Goal: Task Accomplishment & Management: Manage account settings

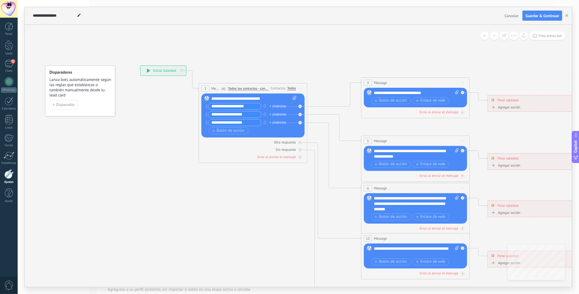
click at [269, 98] on div "**********" at bounding box center [253, 98] width 85 height 5
drag, startPoint x: 273, startPoint y: 98, endPoint x: 207, endPoint y: 99, distance: 66.5
click at [207, 99] on div "Reemplazar Quitar Convertir a mensaje de voz Arrastre la imagen aquí para adjun…" at bounding box center [252, 115] width 103 height 44
paste div
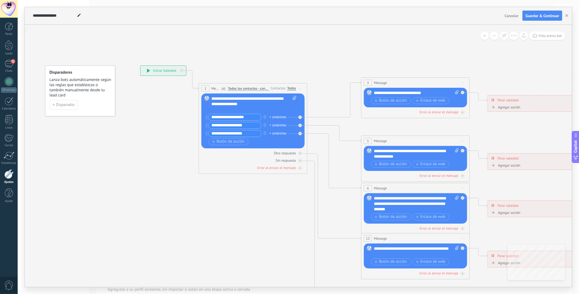
drag, startPoint x: 252, startPoint y: 117, endPoint x: 204, endPoint y: 119, distance: 47.6
click at [204, 119] on div "Reemplazar Quitar Convertir a mensaje de voz Arrastre la imagen aquí para adjun…" at bounding box center [252, 120] width 103 height 55
paste input "text"
type input "**********"
click at [420, 93] on div "**********" at bounding box center [416, 92] width 85 height 5
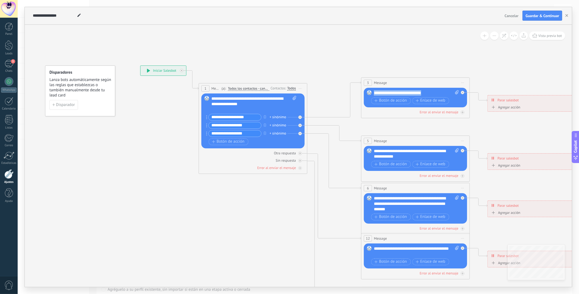
drag, startPoint x: 429, startPoint y: 92, endPoint x: 375, endPoint y: 90, distance: 53.5
click at [373, 91] on div "Reemplazar Quitar Convertir a mensaje de voz Arrastre la imagen aquí para adjun…" at bounding box center [415, 98] width 103 height 20
paste div
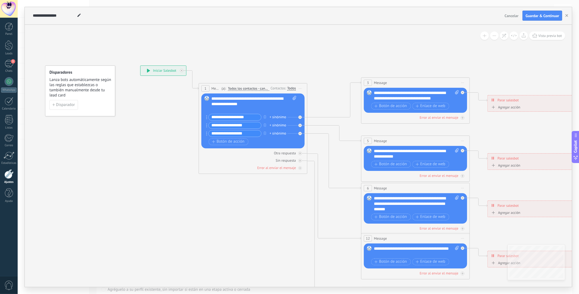
drag, startPoint x: 251, startPoint y: 126, endPoint x: 209, endPoint y: 128, distance: 43.0
click at [209, 128] on div "**********" at bounding box center [233, 125] width 55 height 7
paste input "text"
type input "**********"
drag, startPoint x: 402, startPoint y: 158, endPoint x: 363, endPoint y: 144, distance: 42.0
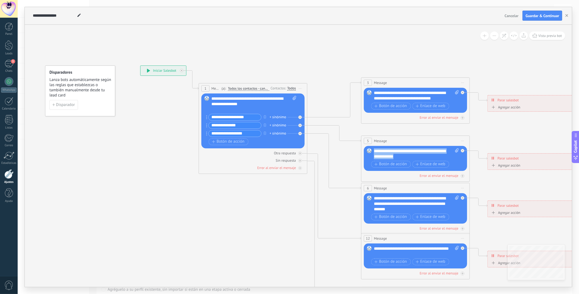
click at [364, 144] on div "5 Message ******* (a): Todos los contactos - canales seleccionados Todos los co…" at bounding box center [415, 159] width 109 height 46
paste div
click at [249, 135] on input "**********" at bounding box center [235, 133] width 52 height 6
drag, startPoint x: 249, startPoint y: 135, endPoint x: 165, endPoint y: 134, distance: 84.5
click at [140, 65] on div "**********" at bounding box center [140, 65] width 0 height 0
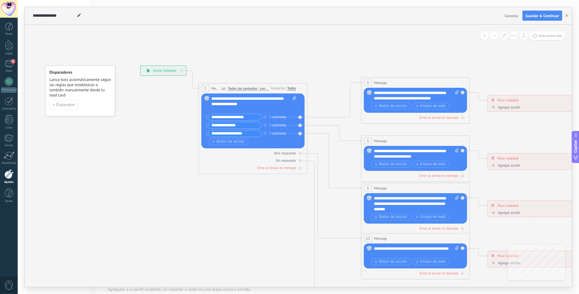
paste input "*"
type input "**********"
click at [420, 207] on div "**********" at bounding box center [416, 204] width 85 height 16
drag, startPoint x: 421, startPoint y: 210, endPoint x: 365, endPoint y: 200, distance: 57.1
click at [366, 200] on div "Reemplazar Quitar Convertir a mensaje de voz Arrastre la imagen aquí para adjun…" at bounding box center [415, 208] width 103 height 30
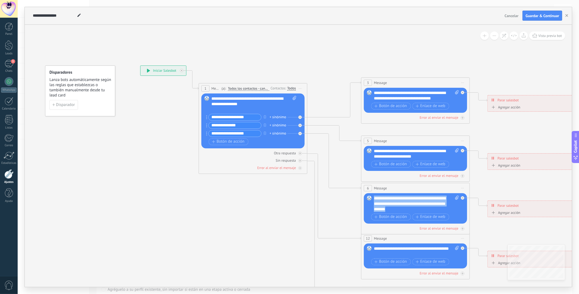
paste div
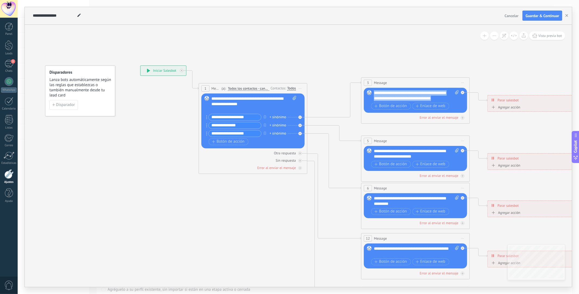
drag, startPoint x: 446, startPoint y: 97, endPoint x: 345, endPoint y: 83, distance: 101.7
click at [140, 65] on div "**********" at bounding box center [140, 65] width 0 height 0
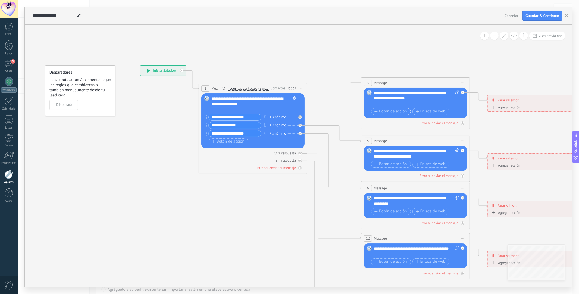
click at [386, 112] on span "Botón de acción" at bounding box center [390, 111] width 33 height 4
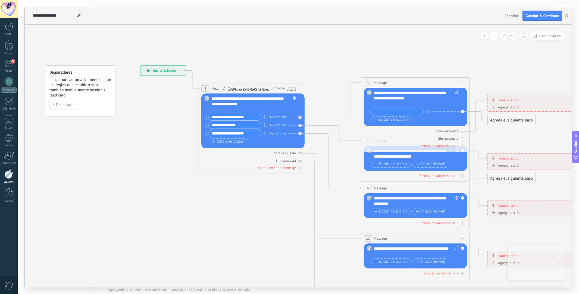
paste input "**********"
click at [416, 102] on div at bounding box center [413, 103] width 79 height 5
drag, startPoint x: 414, startPoint y: 93, endPoint x: 378, endPoint y: 90, distance: 36.8
click at [378, 90] on div "Reemplazar Quitar Convertir a mensaje de voz Arrastre la imagen aquí para adjun…" at bounding box center [415, 107] width 103 height 39
drag, startPoint x: 419, startPoint y: 101, endPoint x: 353, endPoint y: 88, distance: 66.8
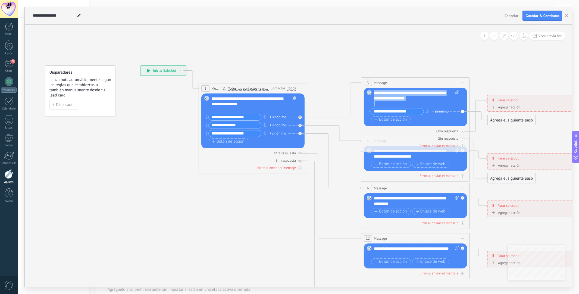
click at [140, 65] on div "**********" at bounding box center [140, 65] width 0 height 0
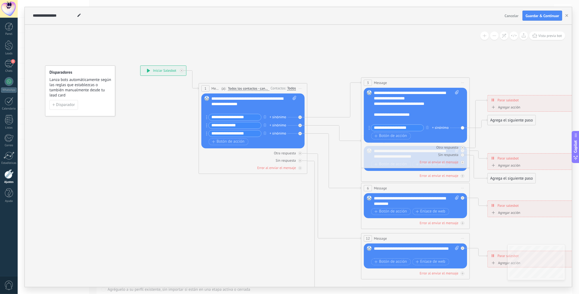
scroll to position [5, 0]
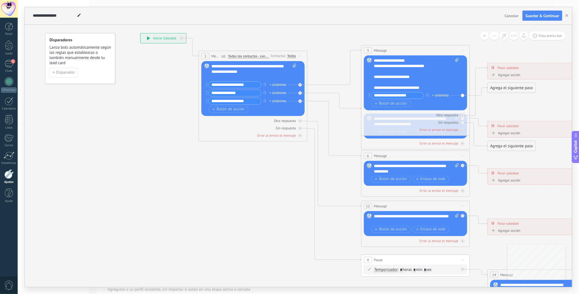
click at [419, 98] on input "**********" at bounding box center [397, 95] width 52 height 6
drag, startPoint x: 419, startPoint y: 98, endPoint x: 333, endPoint y: 102, distance: 85.4
click at [140, 33] on div "**********" at bounding box center [140, 33] width 0 height 0
paste input "text"
type input "**********"
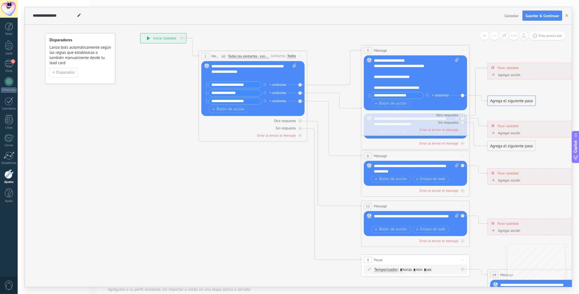
click at [509, 18] on button "Cancelar" at bounding box center [511, 16] width 18 height 8
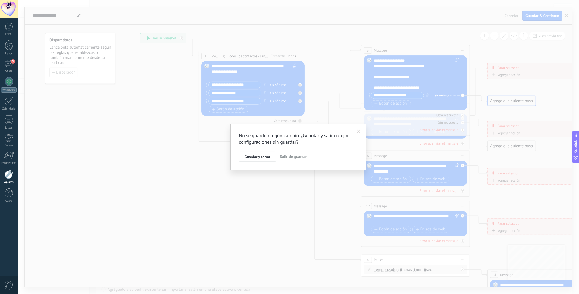
click at [288, 156] on span "Salir sin guardar" at bounding box center [293, 156] width 27 height 5
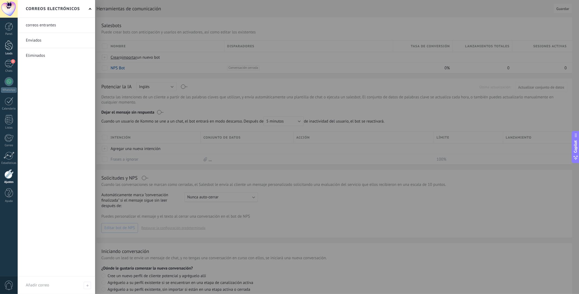
click at [15, 46] on link "Leads" at bounding box center [9, 47] width 18 height 15
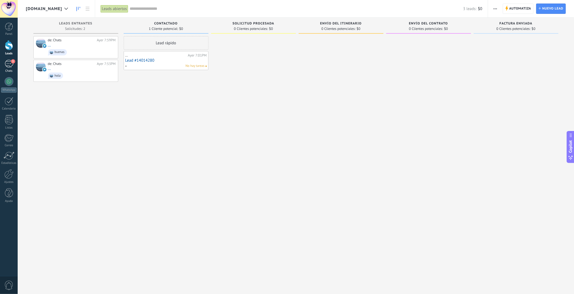
click at [5, 66] on div "3" at bounding box center [9, 64] width 9 height 8
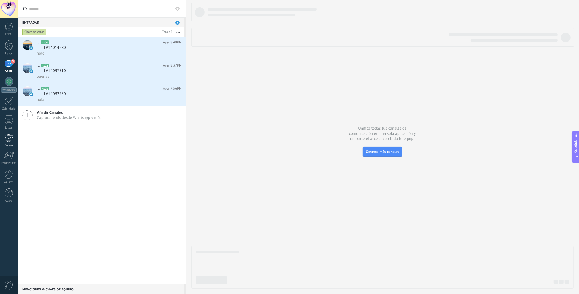
click at [9, 139] on div at bounding box center [8, 138] width 9 height 8
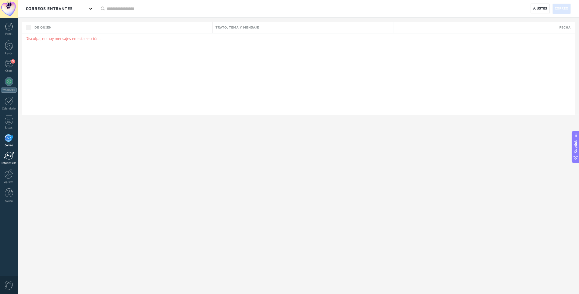
click at [6, 161] on link "Estadísticas" at bounding box center [9, 158] width 18 height 13
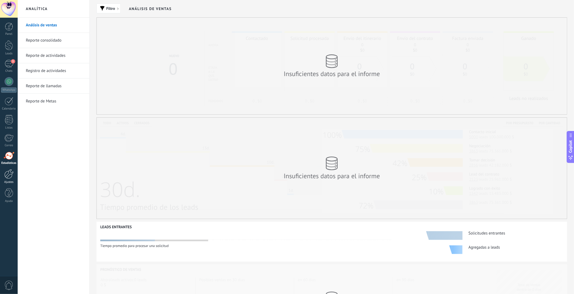
click at [10, 179] on div at bounding box center [8, 174] width 9 height 10
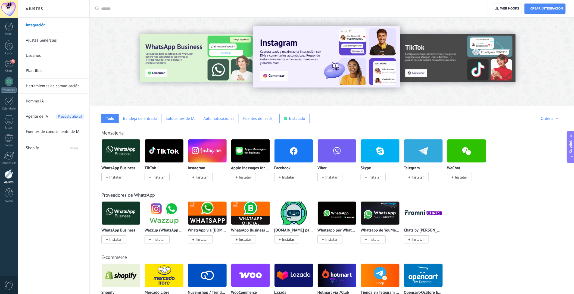
click at [53, 85] on link "Herramientas de comunicación" at bounding box center [55, 85] width 58 height 15
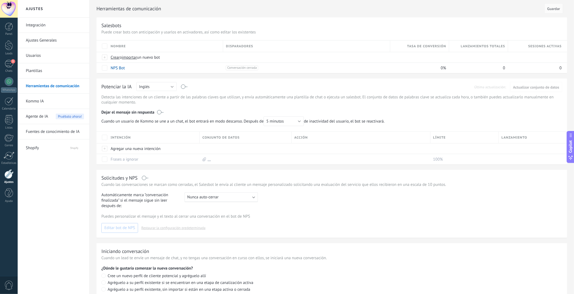
click at [47, 22] on link "Integración" at bounding box center [55, 25] width 58 height 15
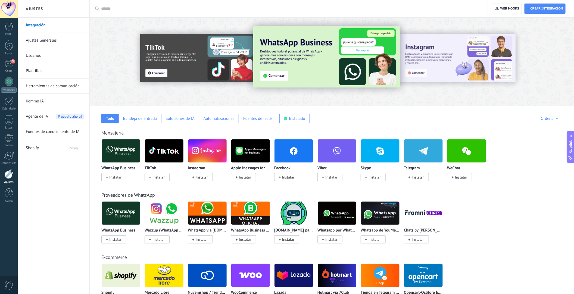
click at [43, 116] on span "Agente de IA" at bounding box center [37, 116] width 22 height 15
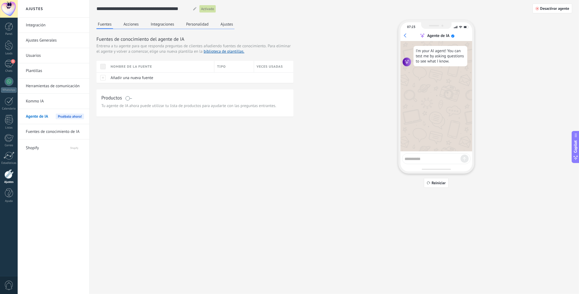
click at [135, 26] on button "Acciones" at bounding box center [131, 24] width 18 height 8
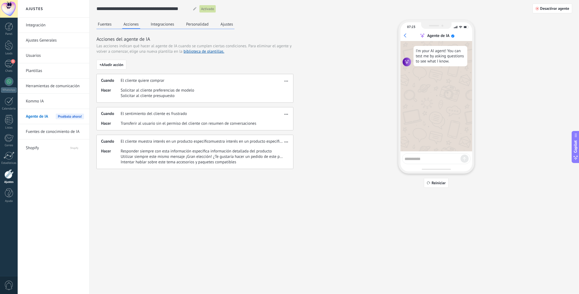
click at [159, 28] on button "Integraciones" at bounding box center [162, 24] width 26 height 8
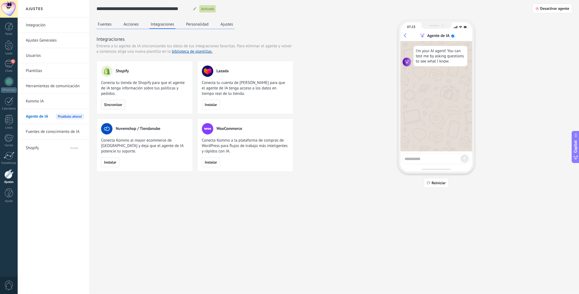
click at [113, 107] on button "Sincronizar" at bounding box center [113, 105] width 24 height 10
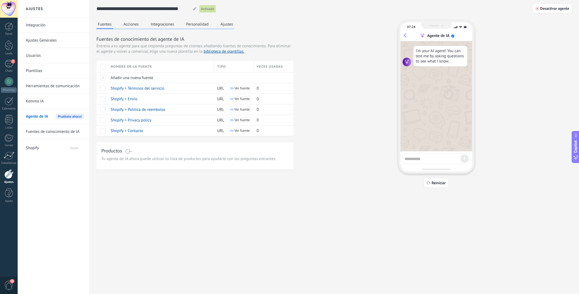
click at [162, 26] on button "Integraciones" at bounding box center [162, 24] width 26 height 8
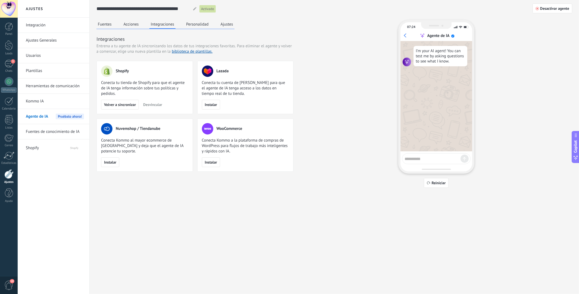
click at [130, 26] on button "Acciones" at bounding box center [131, 24] width 18 height 8
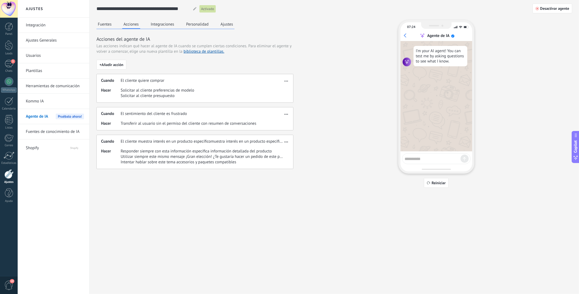
click at [201, 28] on button "Personalidad" at bounding box center [197, 24] width 25 height 8
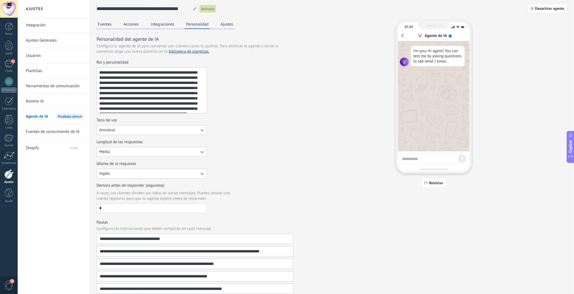
click at [106, 26] on button "Fuentes" at bounding box center [104, 24] width 17 height 8
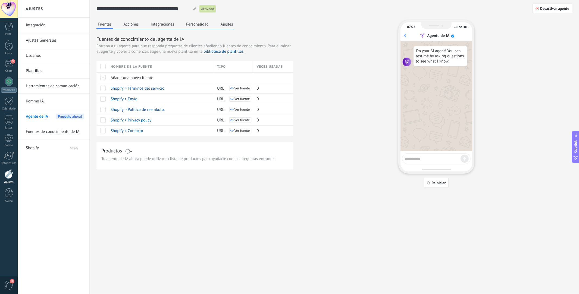
click at [102, 67] on span at bounding box center [102, 66] width 5 height 5
click at [440, 182] on span "Reiniciar" at bounding box center [439, 183] width 14 height 4
click at [132, 25] on button "Acciones" at bounding box center [131, 24] width 18 height 8
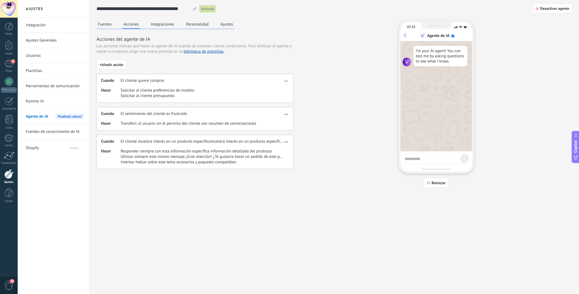
click at [170, 28] on button "Integraciones" at bounding box center [162, 24] width 26 height 8
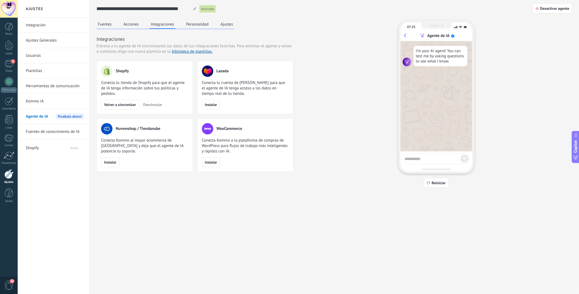
click at [200, 27] on button "Personalidad" at bounding box center [197, 24] width 25 height 8
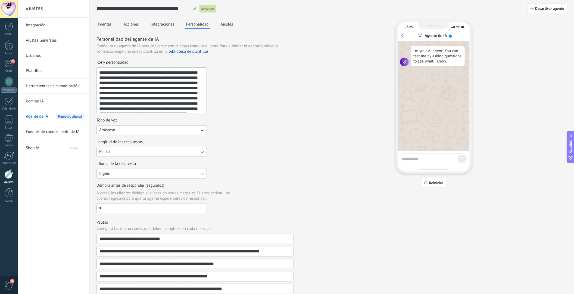
click at [229, 26] on button "Ajustes" at bounding box center [226, 24] width 15 height 8
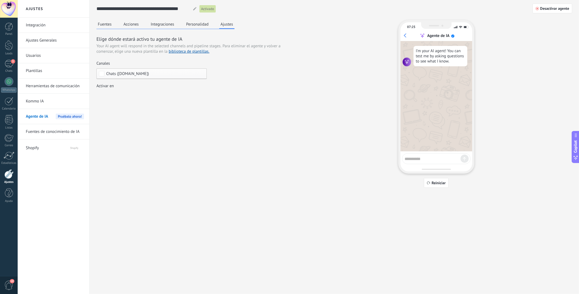
click at [109, 21] on button "Fuentes" at bounding box center [104, 24] width 17 height 8
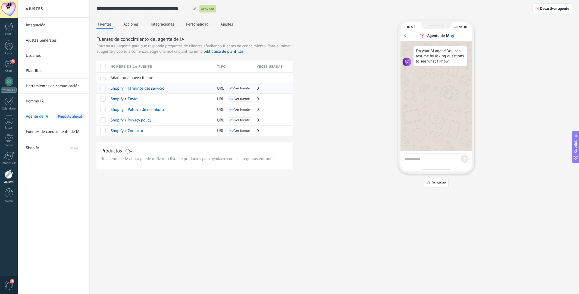
click at [134, 88] on span "Shopify > Términos del servicio" at bounding box center [138, 88] width 54 height 5
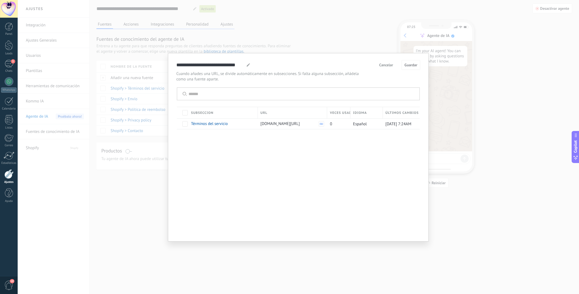
click at [247, 65] on icon at bounding box center [248, 64] width 3 height 3
click at [389, 64] on span "Cancelar" at bounding box center [386, 65] width 14 height 4
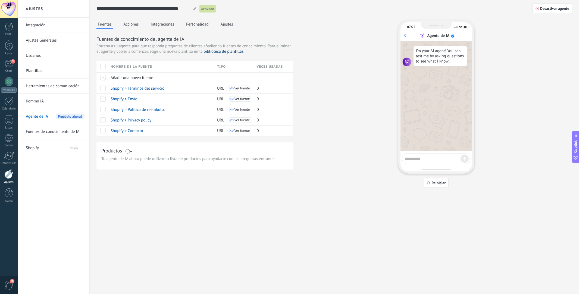
click at [219, 53] on link "biblioteca de plantillas." at bounding box center [223, 51] width 41 height 5
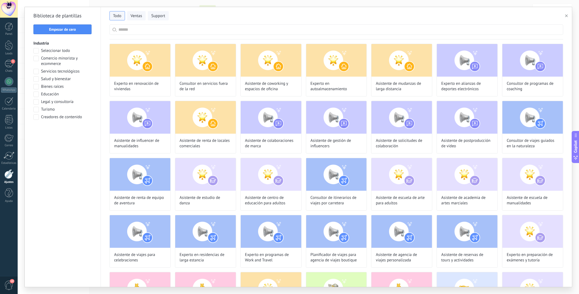
click at [37, 60] on span at bounding box center [35, 58] width 5 height 5
click at [37, 72] on span at bounding box center [35, 71] width 5 height 5
click at [71, 134] on button "Aplicar" at bounding box center [62, 131] width 58 height 10
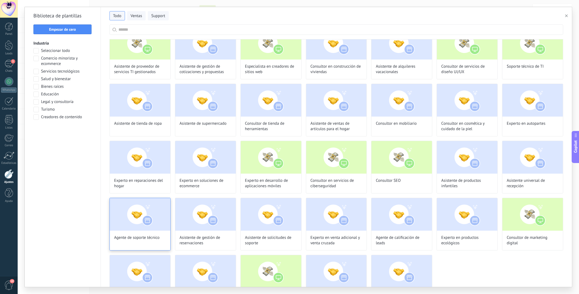
scroll to position [34, 0]
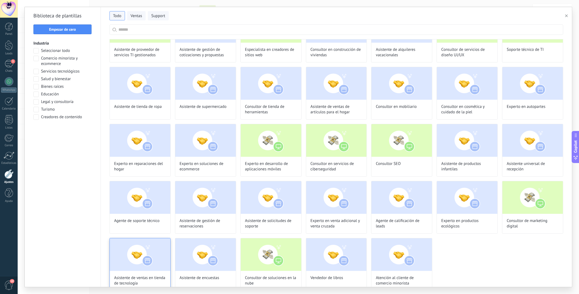
click at [143, 255] on img at bounding box center [140, 254] width 61 height 33
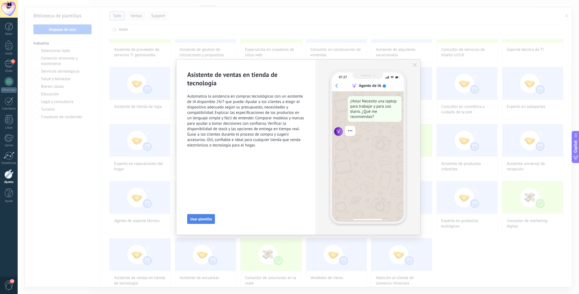
click at [198, 219] on span "Usar plantilla" at bounding box center [201, 219] width 22 height 4
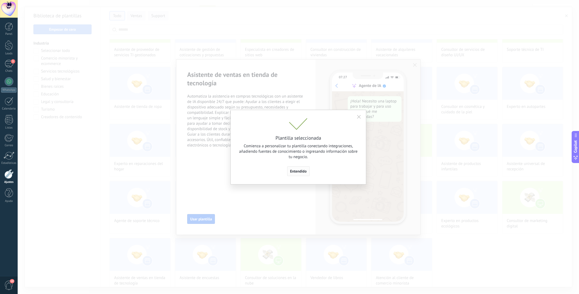
click at [303, 170] on span "Entendido" at bounding box center [298, 171] width 17 height 4
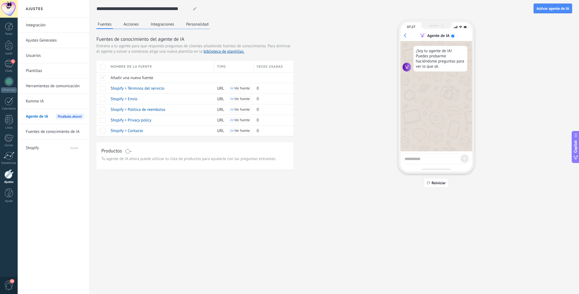
click at [104, 66] on span at bounding box center [102, 66] width 5 height 5
click at [538, 11] on button "Activar agente de IA" at bounding box center [552, 9] width 39 height 10
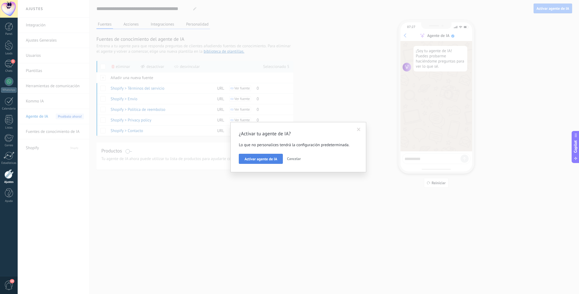
click at [260, 162] on button "Activar agente de IA" at bounding box center [261, 159] width 44 height 10
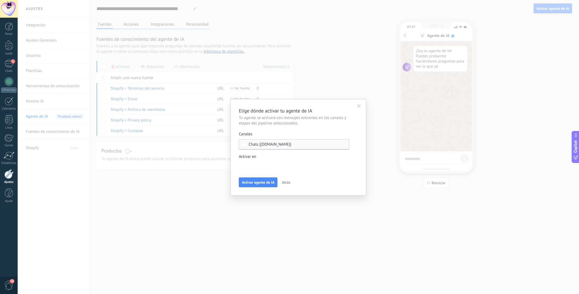
click at [0, 0] on div "Incoming leads Contactado Solicitud procesada Envío del itinerario Envío del co…" at bounding box center [0, 0] width 0 height 0
click at [365, 147] on div at bounding box center [298, 147] width 561 height 294
click at [256, 181] on span "Activar agente de IA" at bounding box center [258, 182] width 33 height 4
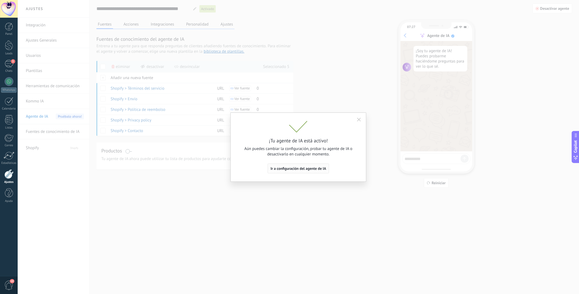
click at [320, 172] on button "Ir a configuración del agente de IA" at bounding box center [299, 168] width 62 height 10
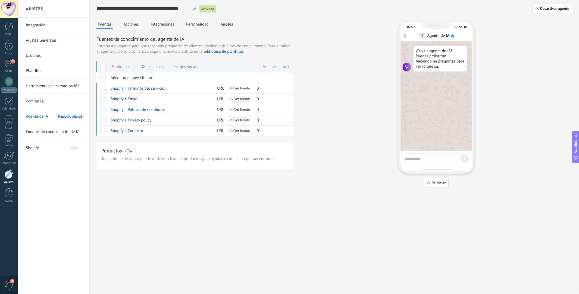
click at [135, 25] on button "Acciones" at bounding box center [131, 24] width 18 height 8
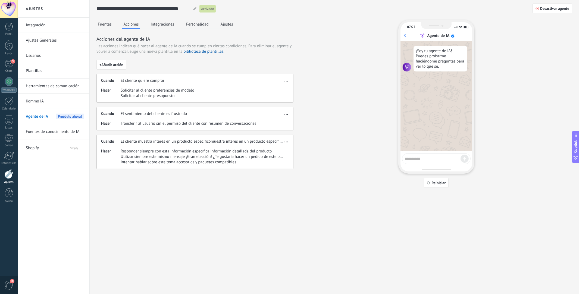
click at [159, 24] on button "Integraciones" at bounding box center [162, 24] width 26 height 8
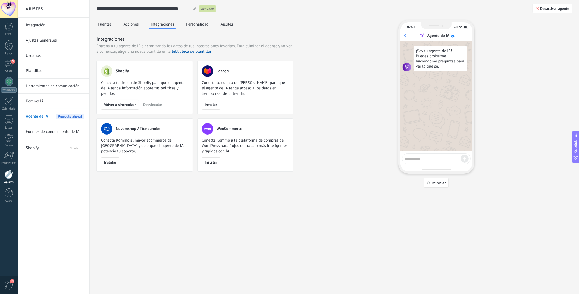
click at [205, 25] on button "Personalidad" at bounding box center [197, 24] width 25 height 8
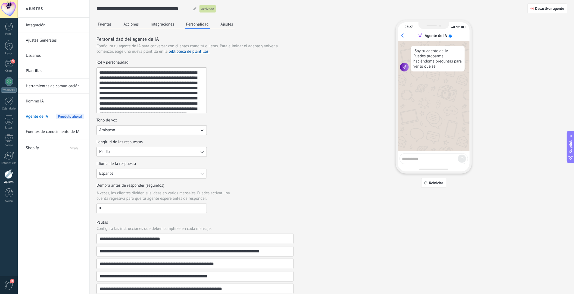
click at [229, 25] on button "Ajustes" at bounding box center [226, 24] width 15 height 8
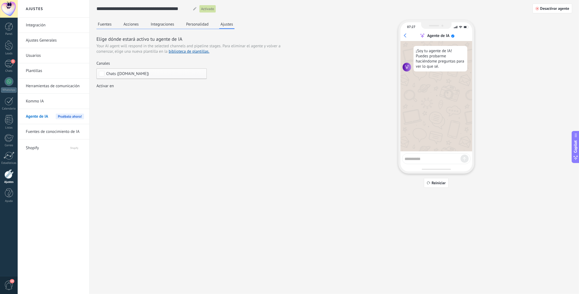
click at [101, 23] on button "Fuentes" at bounding box center [104, 24] width 17 height 8
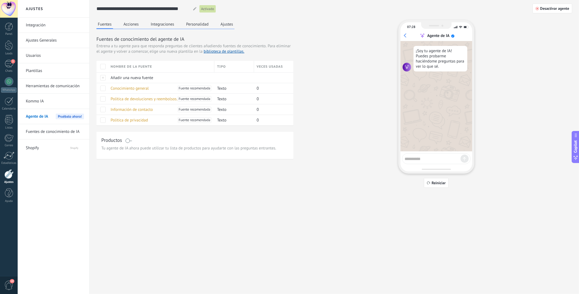
click at [103, 69] on span at bounding box center [102, 66] width 5 height 5
click at [129, 26] on button "Acciones" at bounding box center [131, 24] width 18 height 8
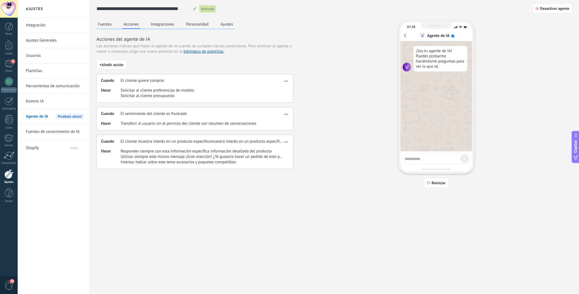
click at [153, 26] on button "Integraciones" at bounding box center [162, 24] width 26 height 8
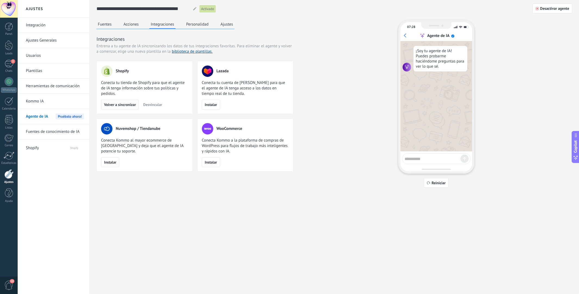
click at [115, 109] on button "Volver a sincronizar" at bounding box center [120, 105] width 38 height 10
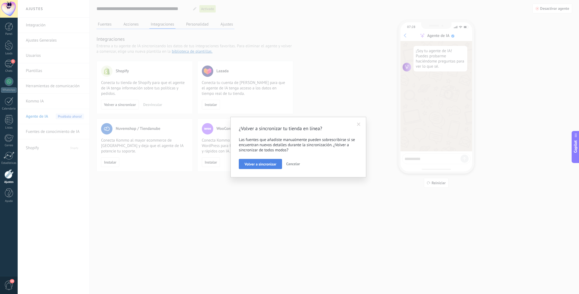
click at [264, 162] on span "Volver a sincronizar" at bounding box center [260, 164] width 32 height 4
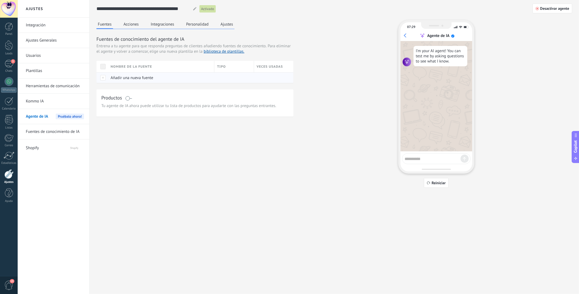
click at [123, 78] on span "Añadir una nueva fuente" at bounding box center [132, 77] width 43 height 5
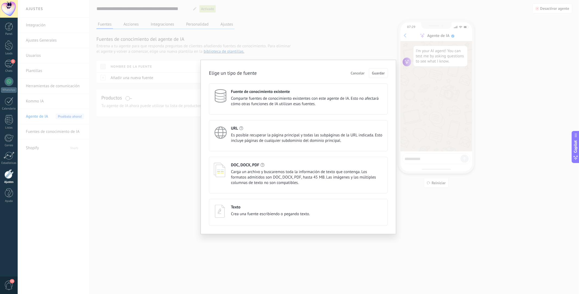
click at [262, 137] on span "Es posible recuperar la página principal y todas las subpáginas de la URL indic…" at bounding box center [307, 138] width 152 height 11
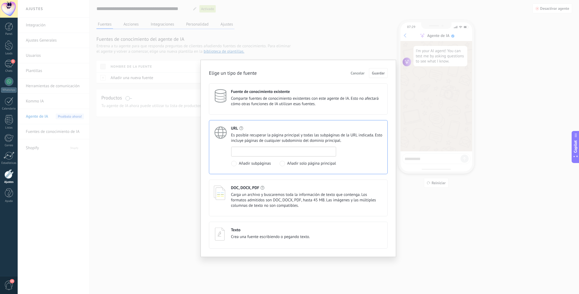
click at [291, 153] on input at bounding box center [283, 151] width 104 height 9
paste input "**********"
type input "**********"
click at [381, 73] on span "Guardar" at bounding box center [378, 73] width 13 height 4
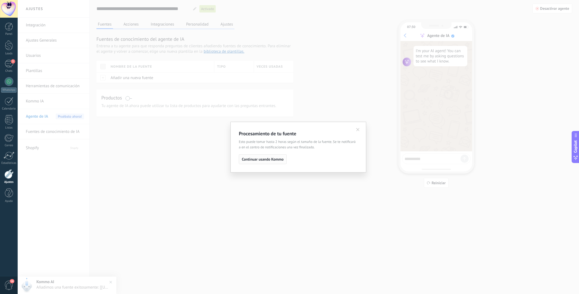
click at [258, 159] on span "Continuar usando Kommo" at bounding box center [263, 159] width 42 height 4
